Goal: Unclear

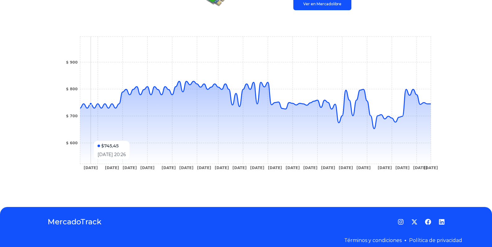
scroll to position [175, 0]
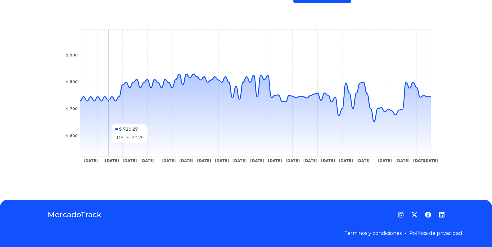
drag, startPoint x: 112, startPoint y: 121, endPoint x: 136, endPoint y: 119, distance: 23.6
click at [114, 121] on icon at bounding box center [255, 115] width 350 height 82
click at [133, 120] on icon at bounding box center [255, 115] width 350 height 82
click at [175, 119] on icon at bounding box center [255, 115] width 350 height 82
drag, startPoint x: 192, startPoint y: 119, endPoint x: 215, endPoint y: 120, distance: 23.0
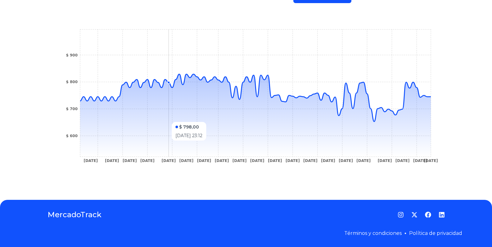
click at [207, 119] on icon at bounding box center [255, 115] width 350 height 82
click at [215, 120] on icon at bounding box center [255, 115] width 350 height 82
click at [229, 121] on icon at bounding box center [255, 115] width 350 height 82
click at [231, 121] on icon at bounding box center [255, 115] width 350 height 82
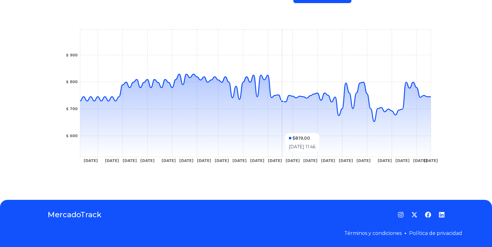
drag, startPoint x: 231, startPoint y: 121, endPoint x: 284, endPoint y: 130, distance: 53.1
click at [284, 130] on icon at bounding box center [255, 115] width 350 height 82
drag, startPoint x: 140, startPoint y: 114, endPoint x: 133, endPoint y: 114, distance: 7.4
click at [138, 114] on icon at bounding box center [255, 115] width 350 height 82
